Goal: Find contact information: Find contact information

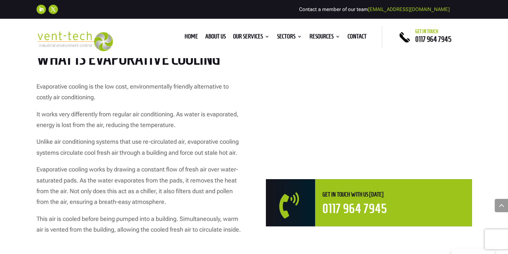
scroll to position [337, 0]
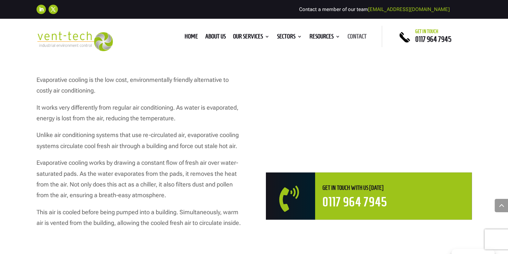
click at [359, 39] on link "Contact" at bounding box center [357, 37] width 19 height 7
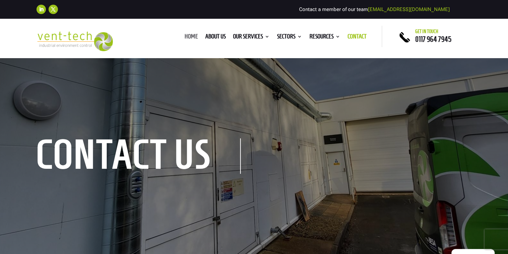
click at [189, 37] on link "Home" at bounding box center [190, 37] width 13 height 7
